Goal: Task Accomplishment & Management: Manage account settings

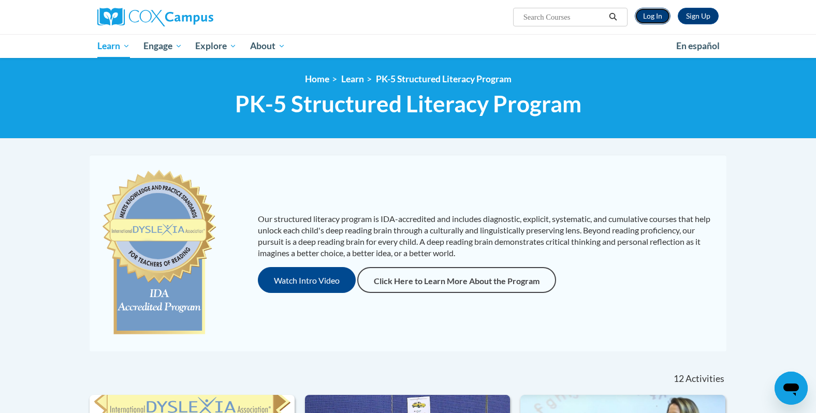
click at [653, 17] on link "Log In" at bounding box center [653, 16] width 36 height 17
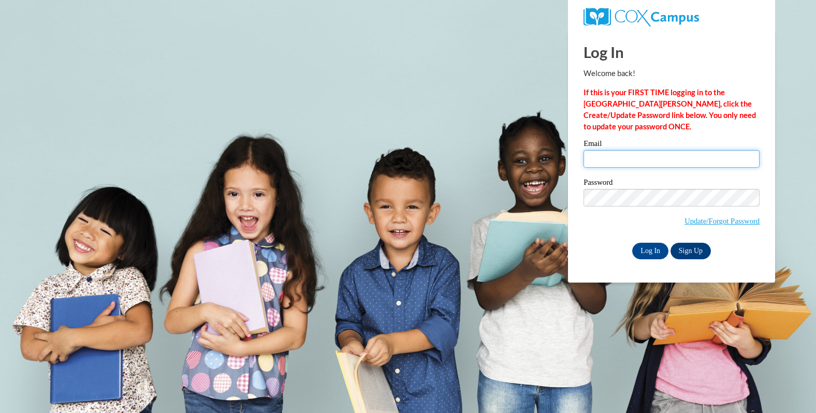
click at [600, 160] on input "Email" at bounding box center [671, 159] width 176 height 18
type input "[EMAIL_ADDRESS][DOMAIN_NAME]"
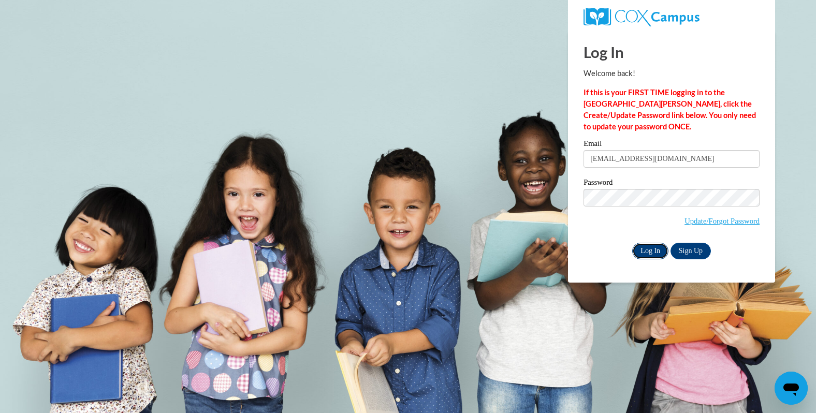
click at [650, 256] on input "Log In" at bounding box center [650, 251] width 36 height 17
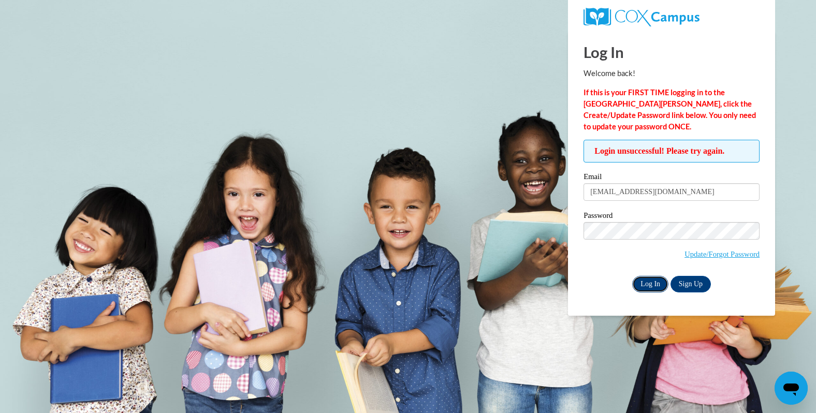
click at [653, 290] on input "Log In" at bounding box center [650, 284] width 36 height 17
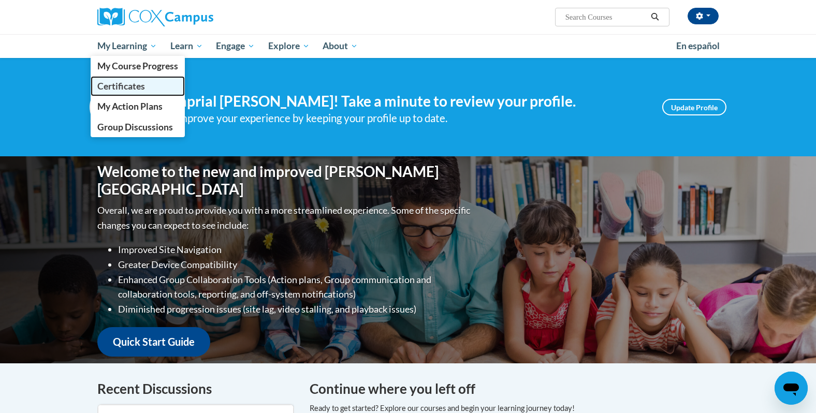
click at [137, 84] on span "Certificates" at bounding box center [121, 86] width 48 height 11
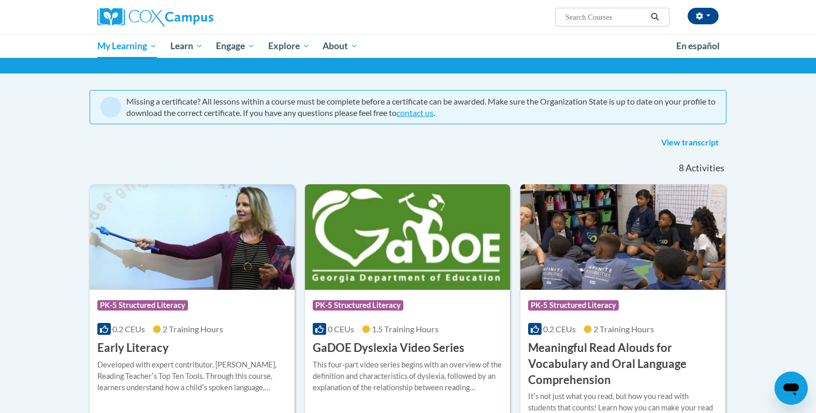
scroll to position [41, 0]
